Goal: Navigation & Orientation: Find specific page/section

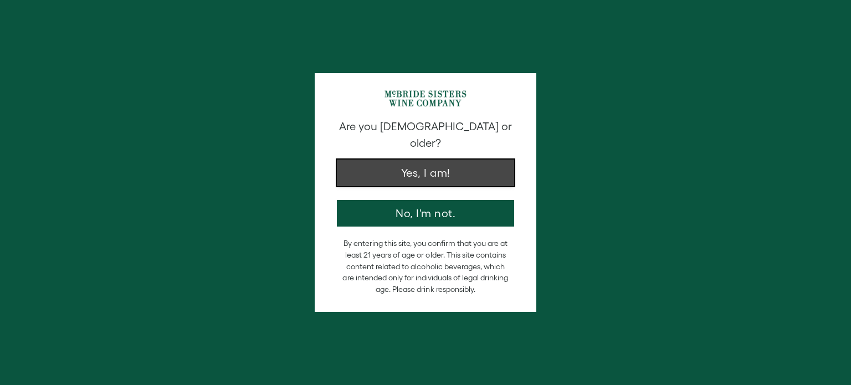
click at [439, 166] on button "Yes, I am!" at bounding box center [425, 173] width 177 height 27
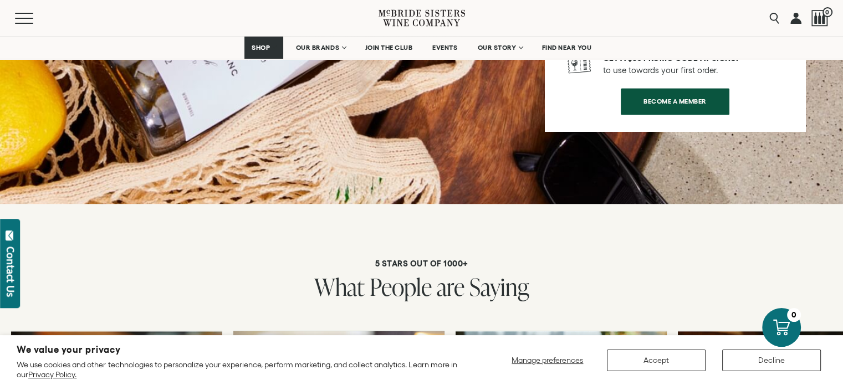
scroll to position [1718, 0]
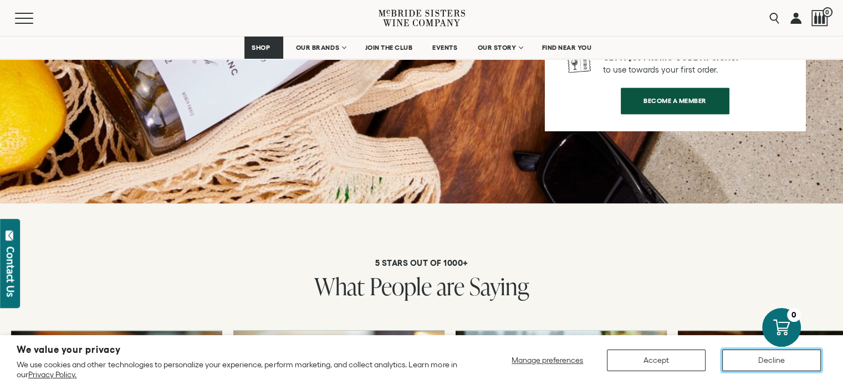
click at [793, 361] on button "Decline" at bounding box center [771, 361] width 99 height 22
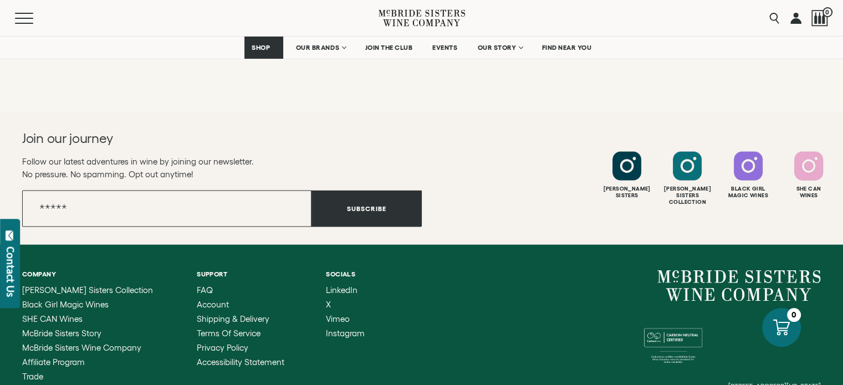
scroll to position [2383, 0]
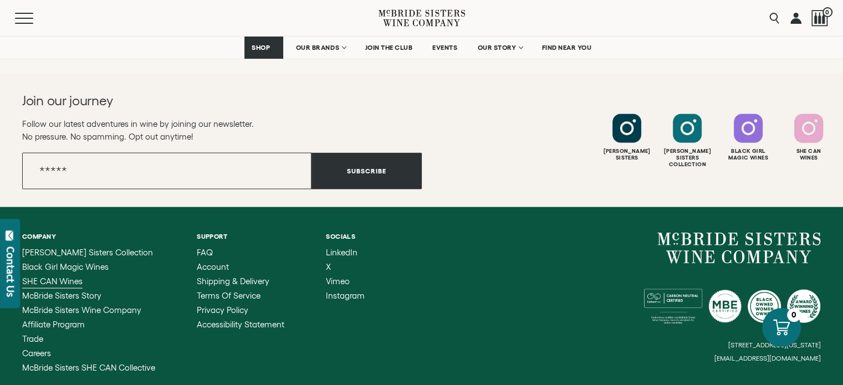
click at [58, 277] on span "SHE CAN Wines" at bounding box center [52, 281] width 60 height 9
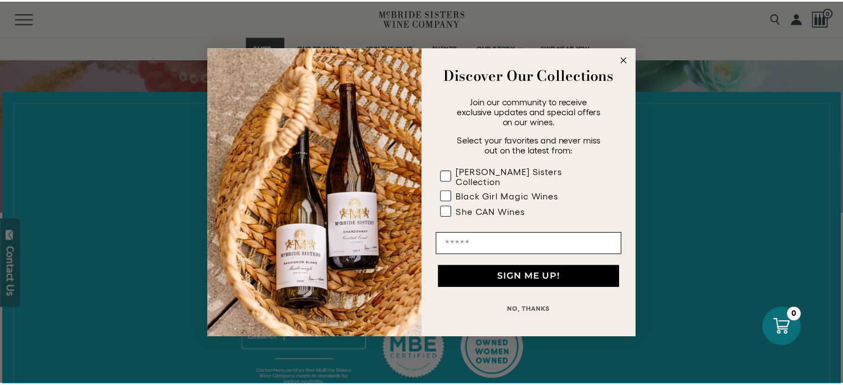
scroll to position [388, 0]
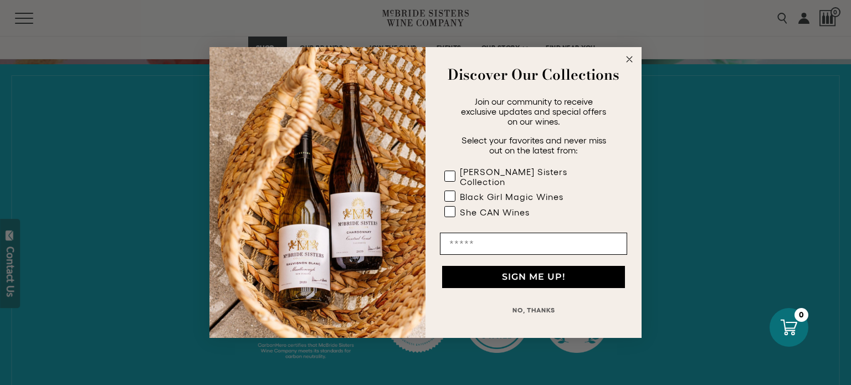
click at [631, 62] on circle "Close dialog" at bounding box center [629, 59] width 13 height 13
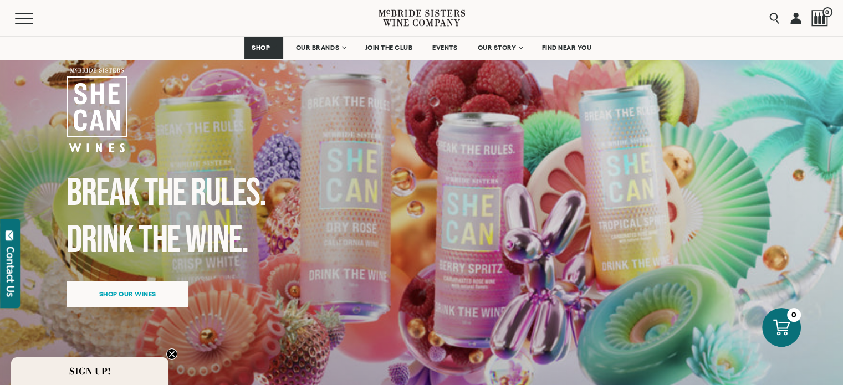
scroll to position [55, 0]
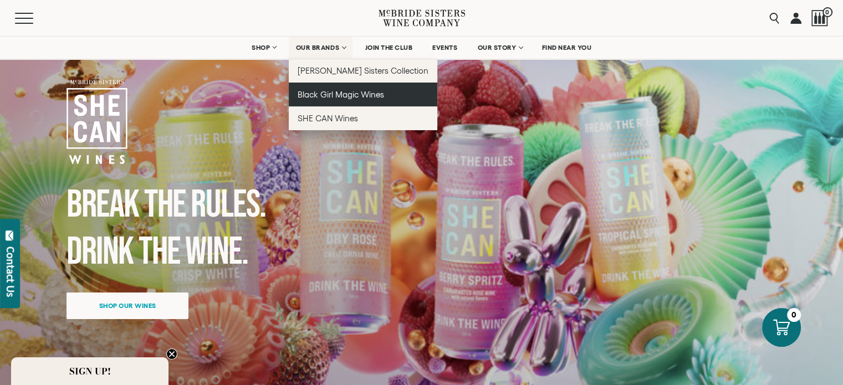
click at [335, 93] on span "Black Girl Magic Wines" at bounding box center [341, 94] width 86 height 9
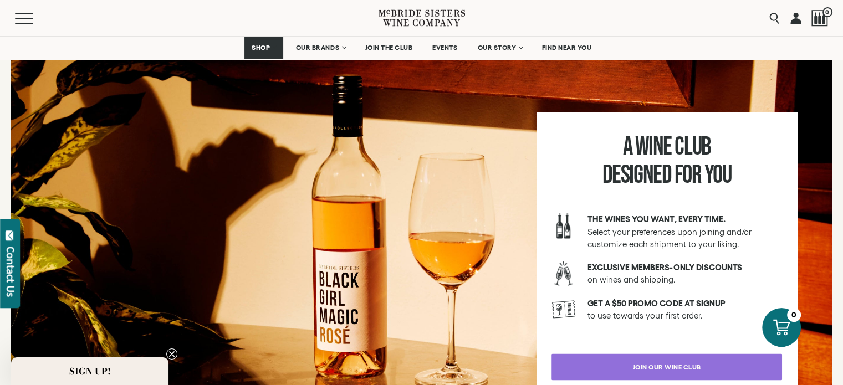
scroll to position [2051, 0]
